Goal: Information Seeking & Learning: Learn about a topic

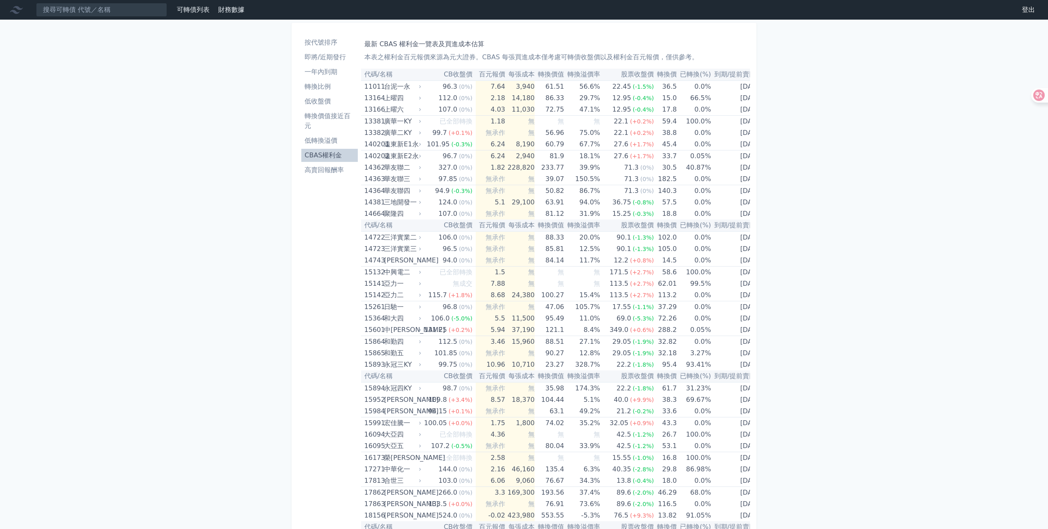
scroll to position [1817, 0]
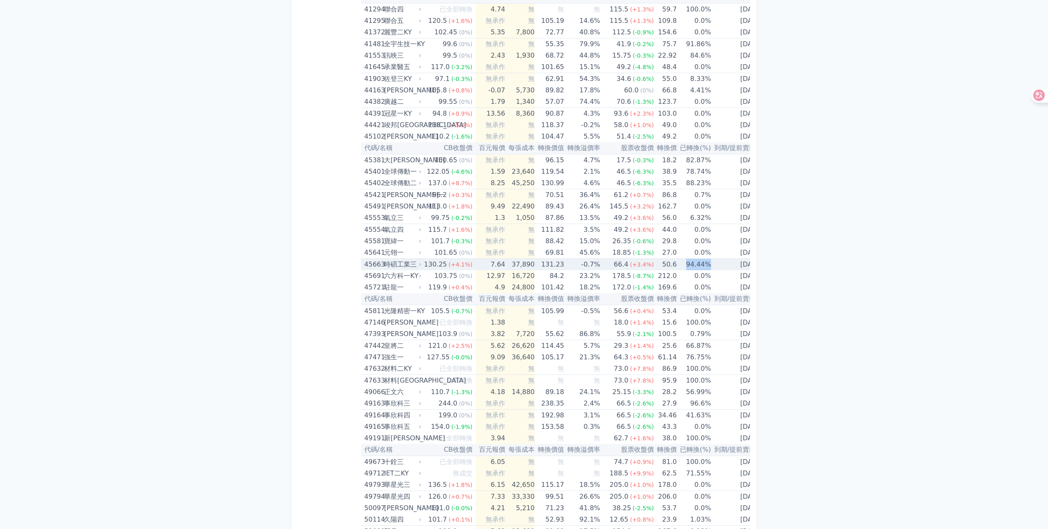
drag, startPoint x: 676, startPoint y: 264, endPoint x: 701, endPoint y: 264, distance: 24.6
click at [701, 264] on td "94.44%" at bounding box center [693, 265] width 34 height 12
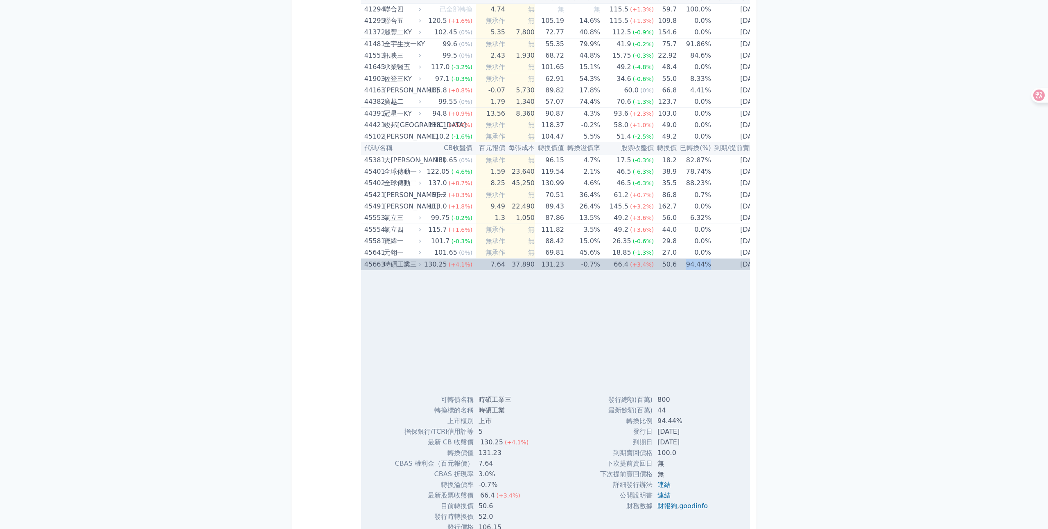
copy td "94.44%"
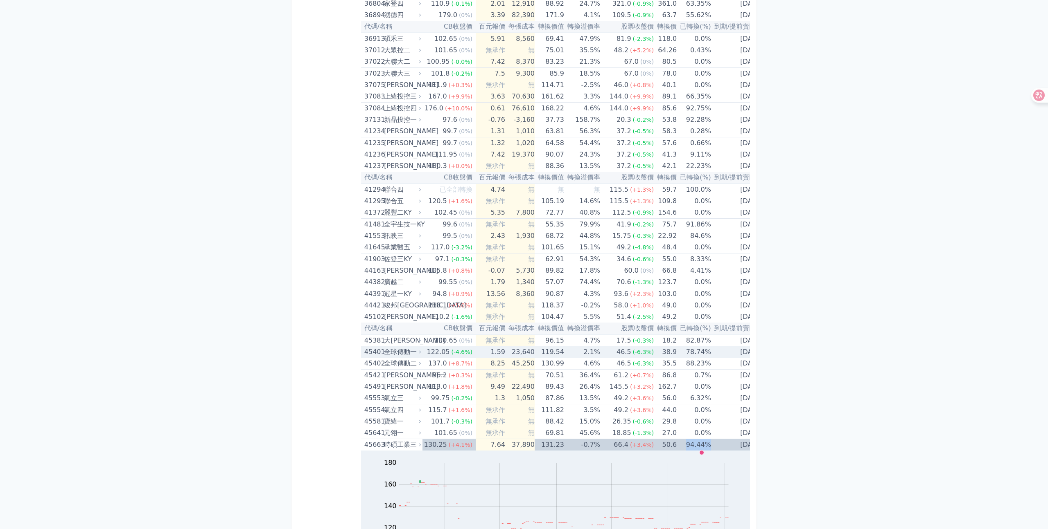
scroll to position [2100, 0]
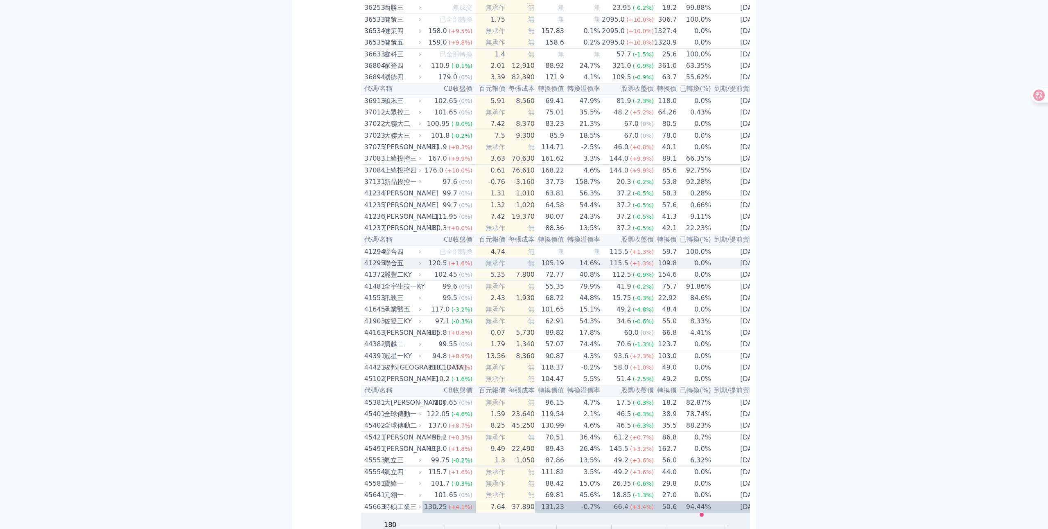
click at [452, 261] on span "(+1.6%)" at bounding box center [460, 263] width 24 height 7
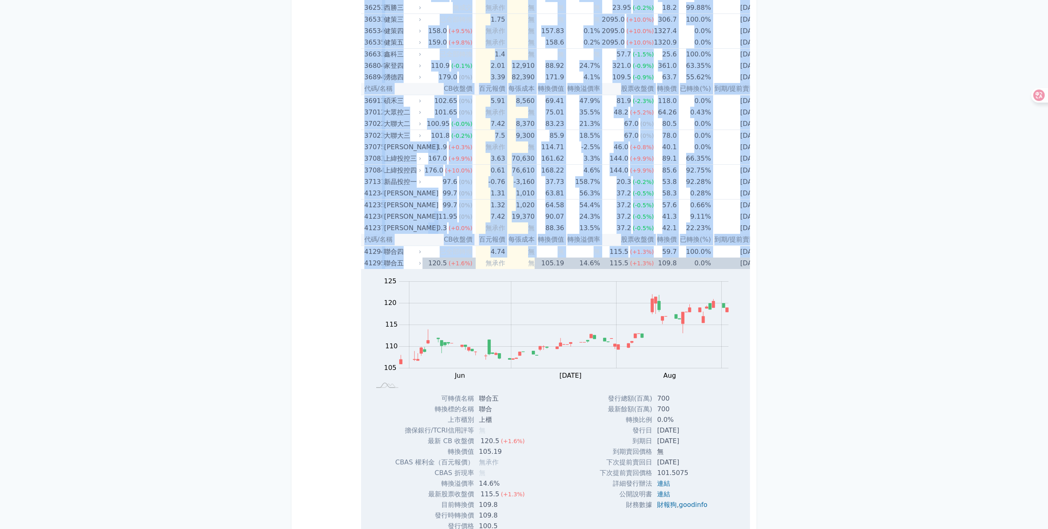
drag, startPoint x: 404, startPoint y: 263, endPoint x: 357, endPoint y: 264, distance: 46.7
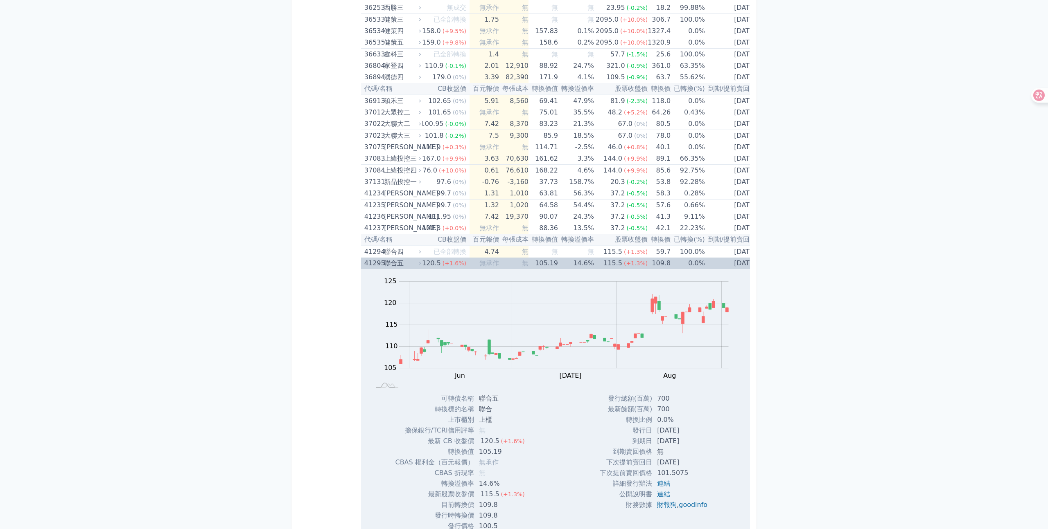
drag, startPoint x: 362, startPoint y: 265, endPoint x: 747, endPoint y: 263, distance: 385.0
click at [747, 263] on tr "41295 聯合五 120.5 (+1.6%) 無承作 無 105.19 14.6% 115.5 (+1.3%) 109.8 0.0% [DATE]" at bounding box center [557, 263] width 404 height 11
copy tr "41295 聯合五 120.5 (+1.6%) 無承作 無 105.19 14.6% 115.5 (+1.3%) 109.8 0.0% [DATE]"
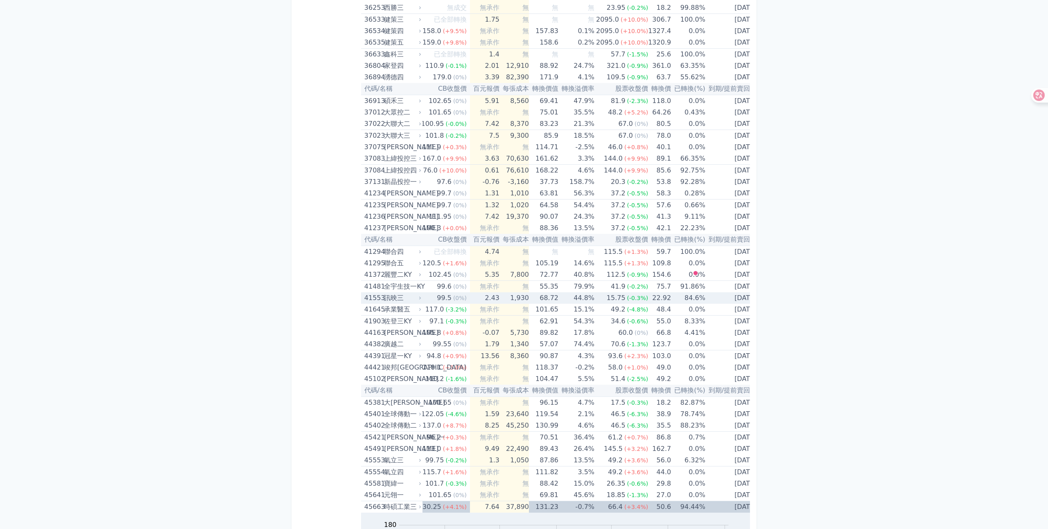
scroll to position [0, 0]
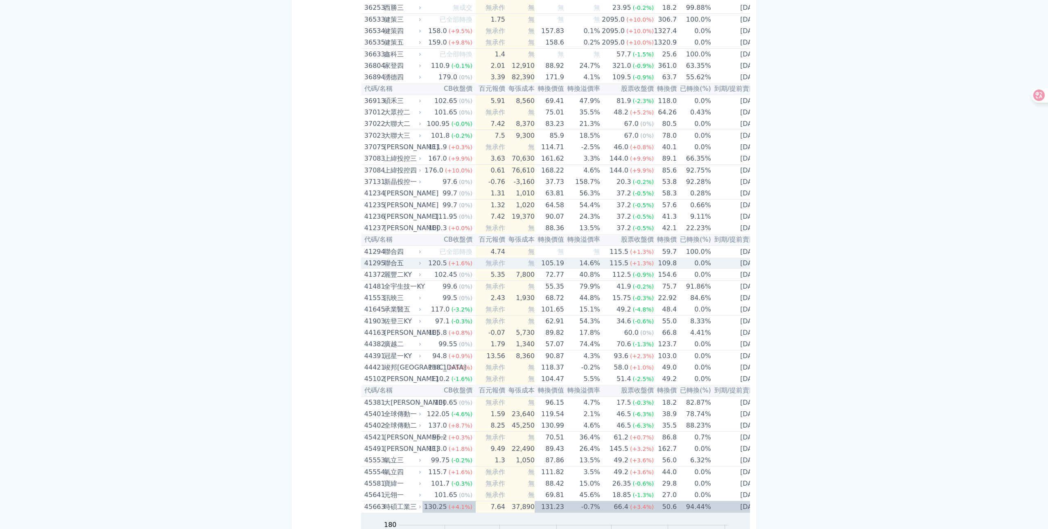
click at [676, 264] on td "0.0%" at bounding box center [693, 263] width 34 height 11
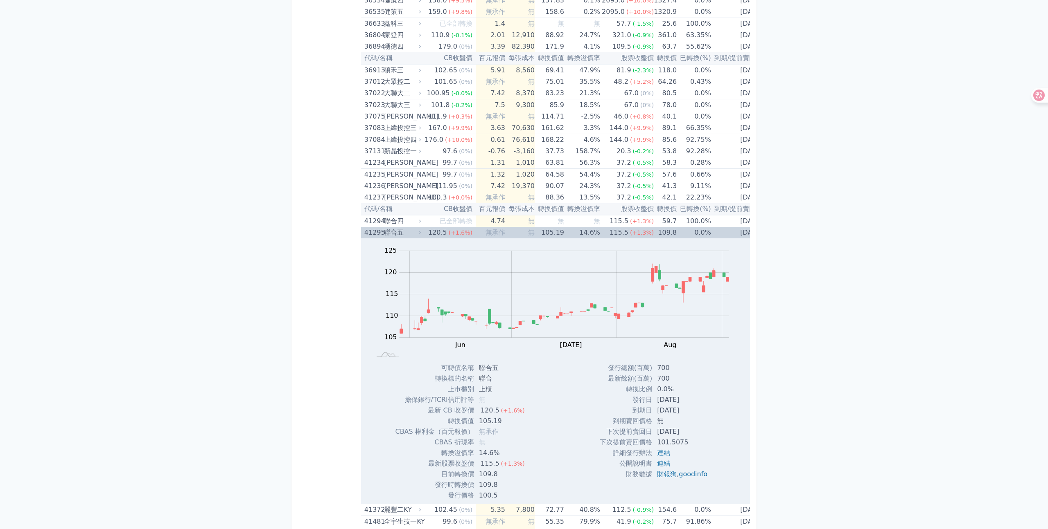
scroll to position [2119, 0]
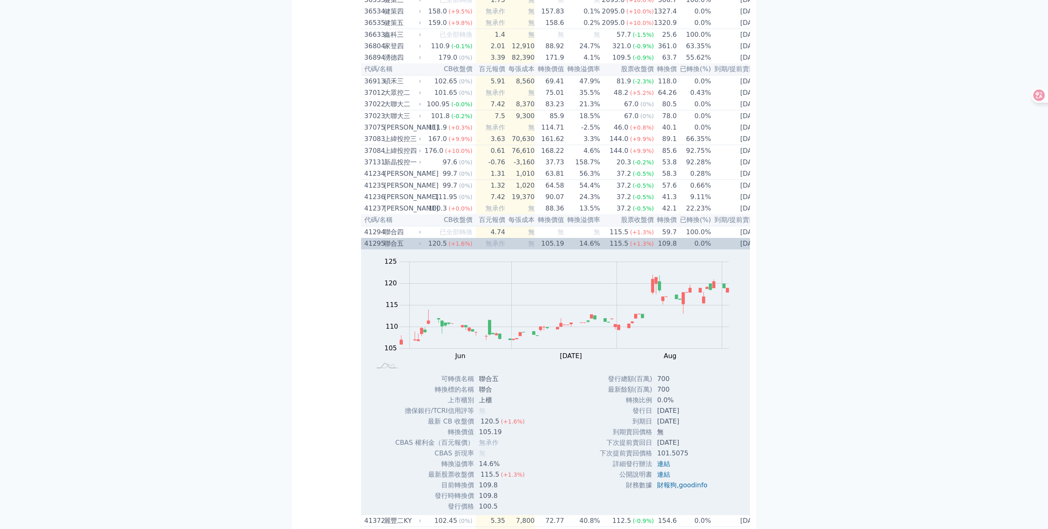
click at [701, 240] on td "0.0%" at bounding box center [693, 243] width 34 height 11
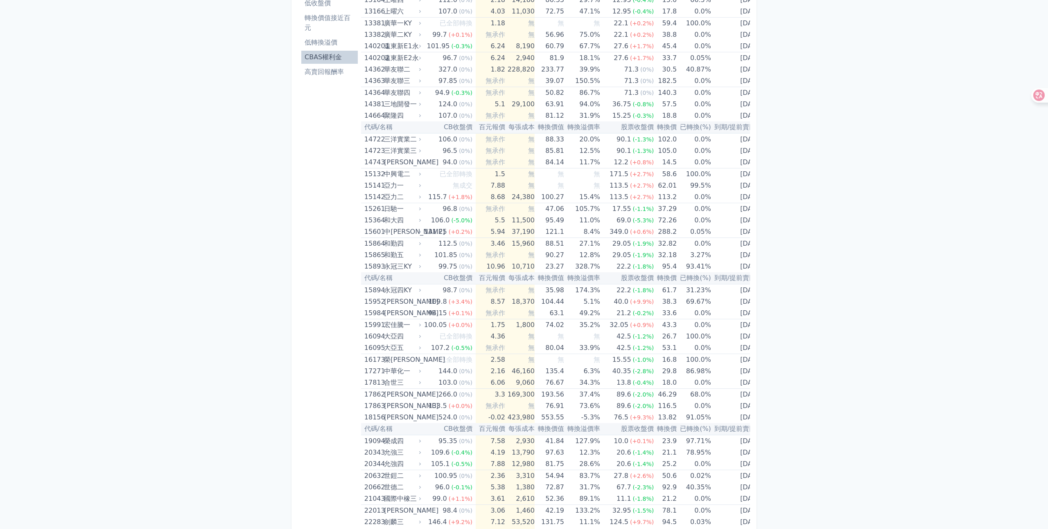
scroll to position [0, 0]
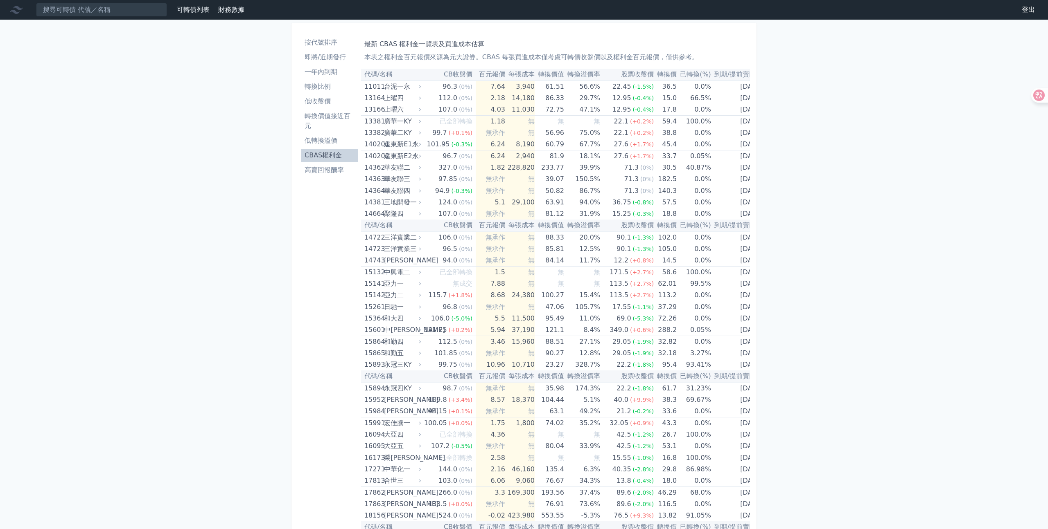
click at [342, 91] on li "轉換比例" at bounding box center [329, 87] width 56 height 10
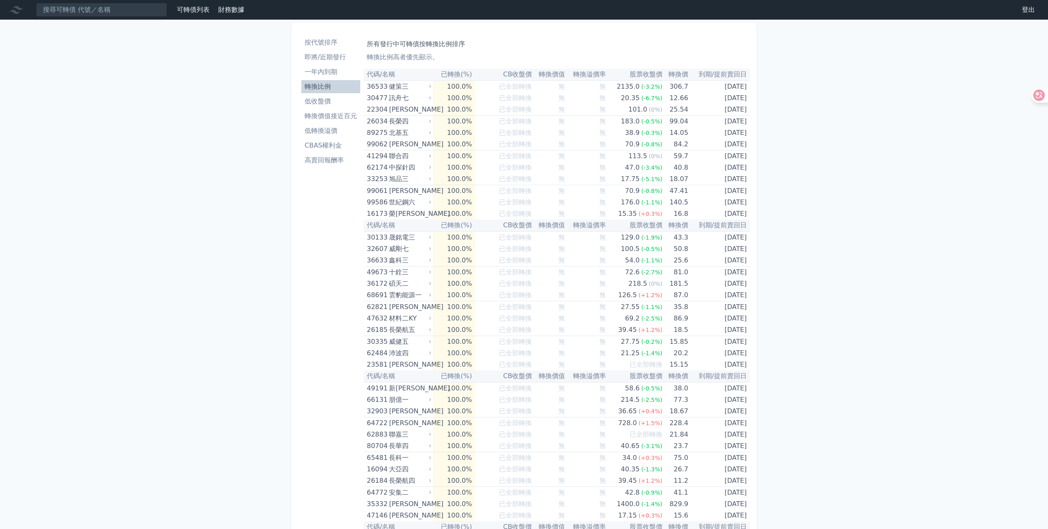
click at [459, 76] on th "已轉換(%)" at bounding box center [454, 75] width 43 height 12
click at [334, 145] on li "CBAS權利金" at bounding box center [330, 146] width 59 height 10
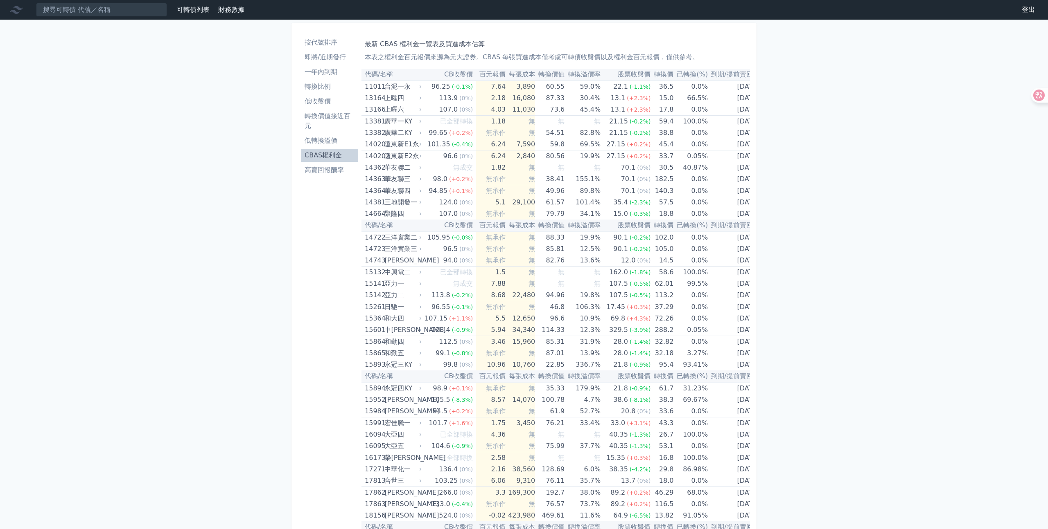
click at [336, 140] on li "低轉換溢價" at bounding box center [329, 141] width 57 height 10
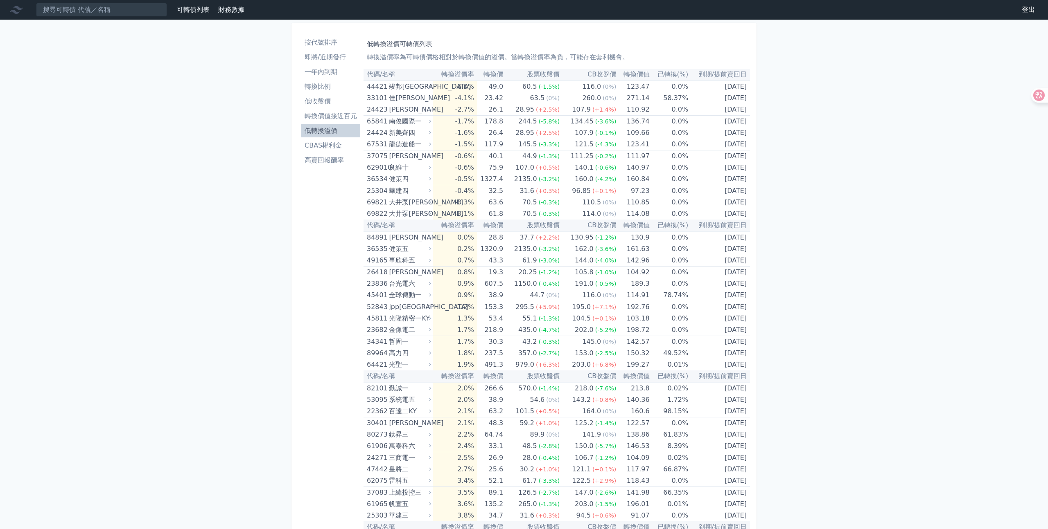
click at [333, 118] on li "轉換價值接近百元" at bounding box center [330, 116] width 59 height 10
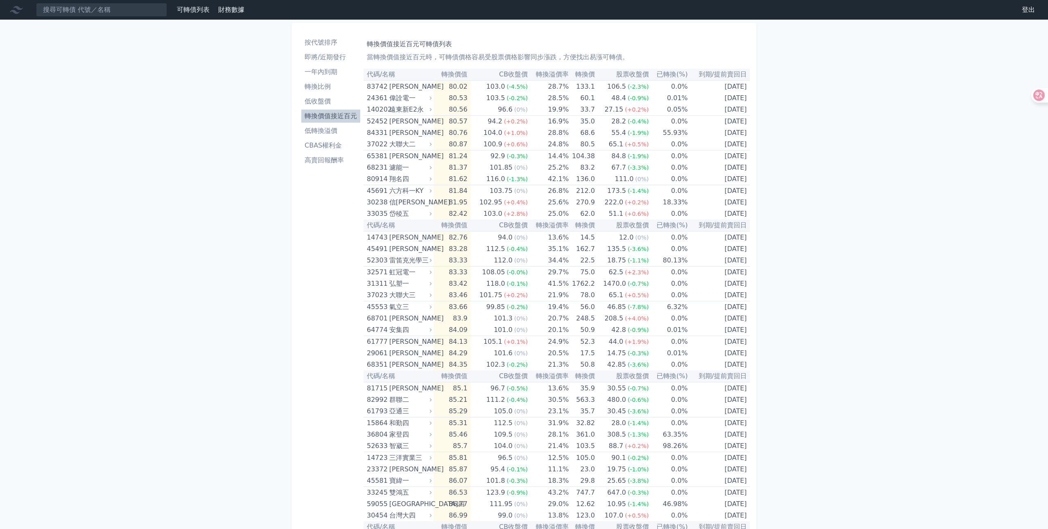
click at [330, 163] on li "高賣回報酬率" at bounding box center [330, 160] width 59 height 10
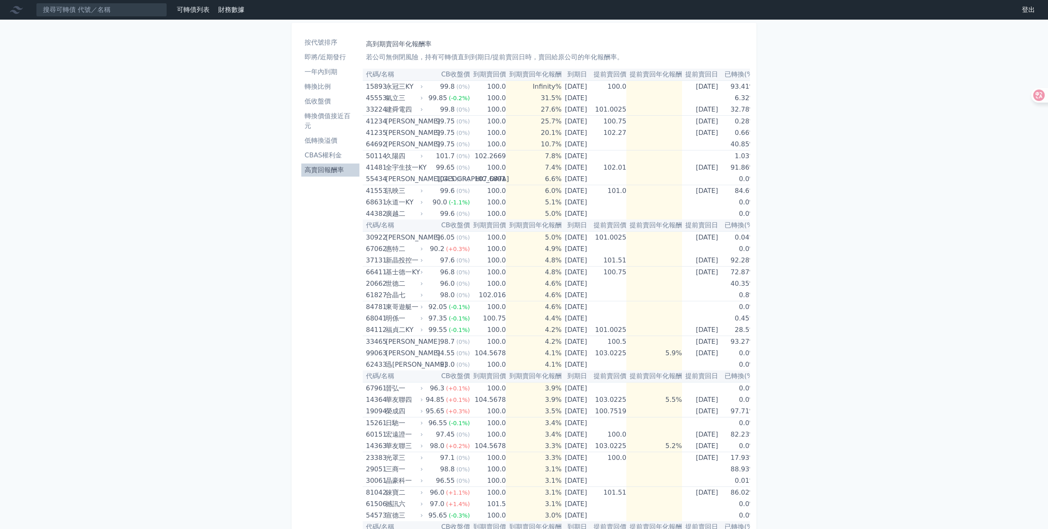
click at [321, 104] on li "低收盤價" at bounding box center [330, 102] width 58 height 10
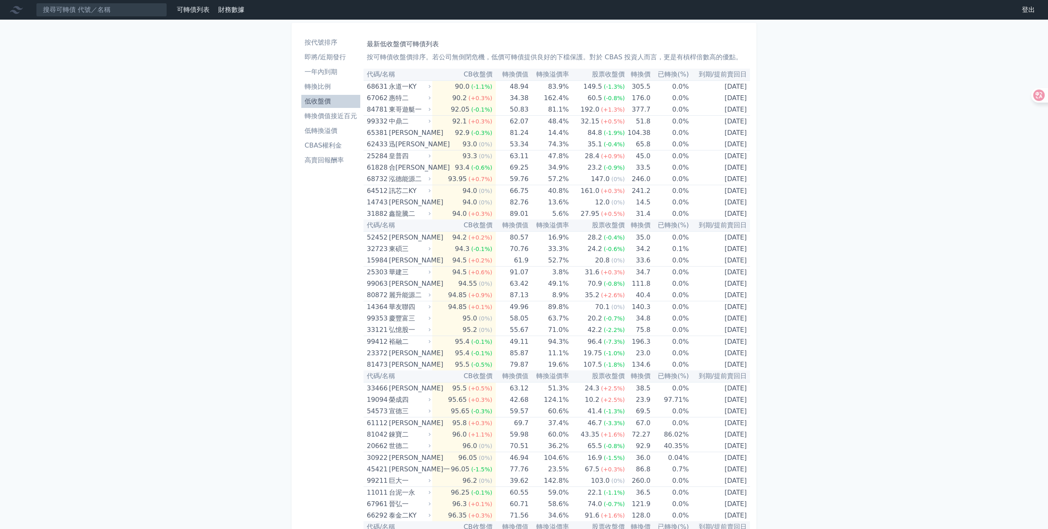
click at [323, 47] on li "按代號排序" at bounding box center [330, 43] width 59 height 10
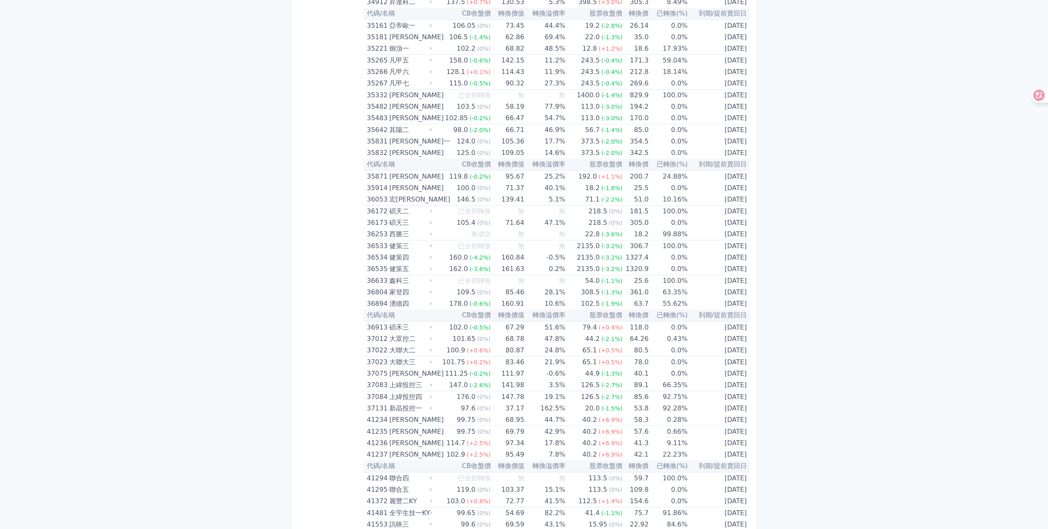
scroll to position [1874, 0]
click at [460, 380] on div "147.0" at bounding box center [458, 384] width 22 height 11
